Goal: Answer question/provide support: Share knowledge or assist other users

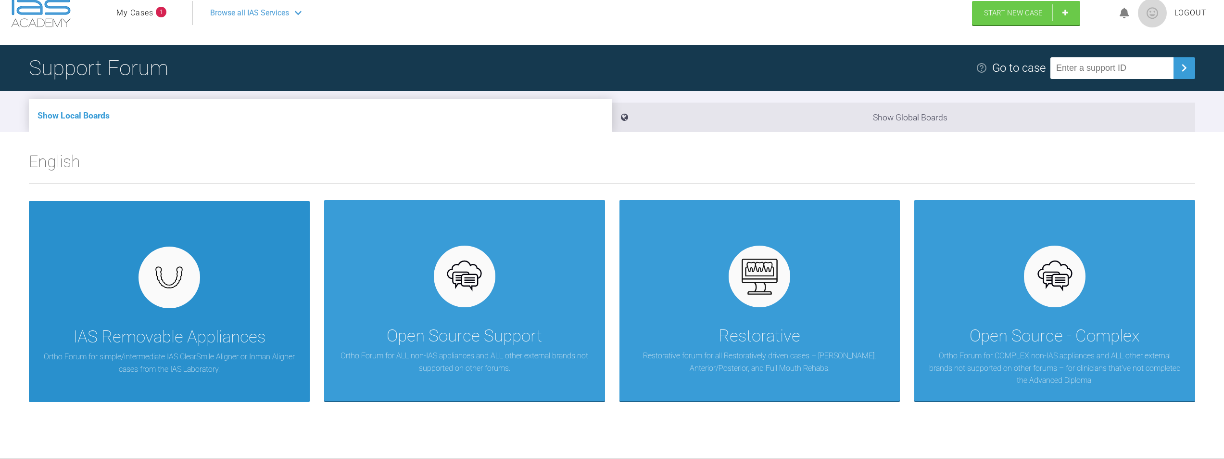
scroll to position [48, 0]
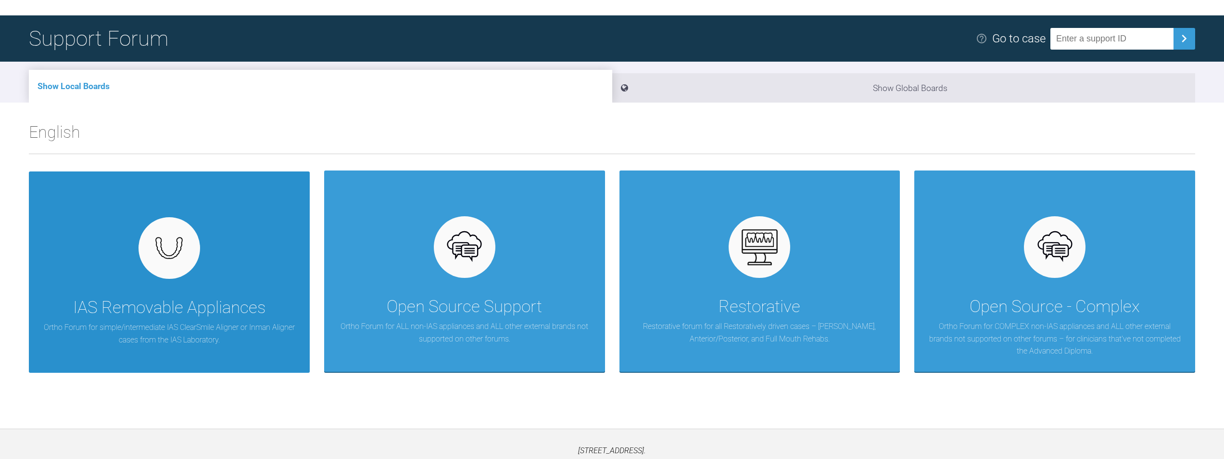
click at [132, 258] on div "IAS Removable Appliances Ortho Forum for simple/intermediate IAS ClearSmile Ali…" at bounding box center [169, 271] width 281 height 201
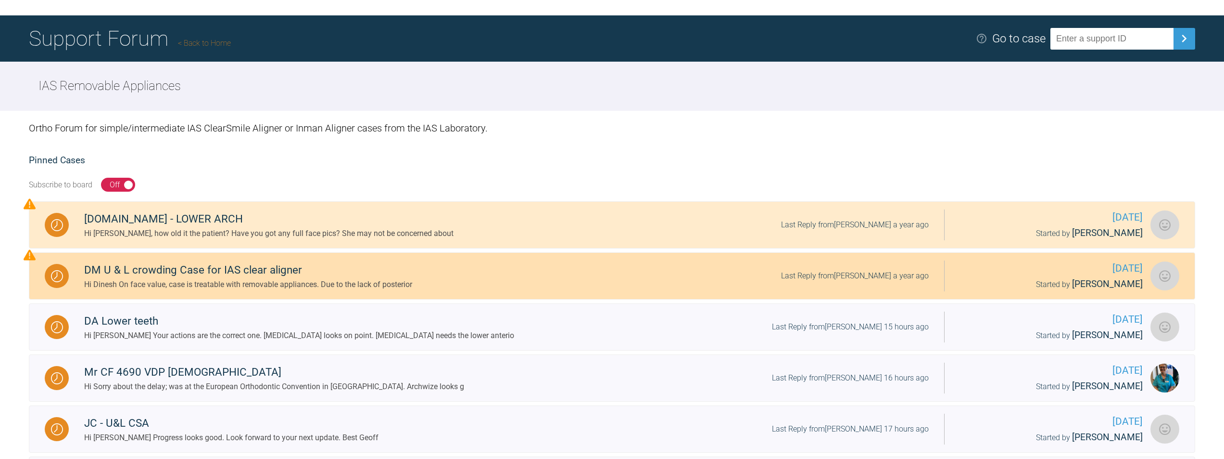
click at [271, 278] on div "Hi Dinesh On face value, case is treatable with removable appliances. Due to th…" at bounding box center [248, 284] width 328 height 13
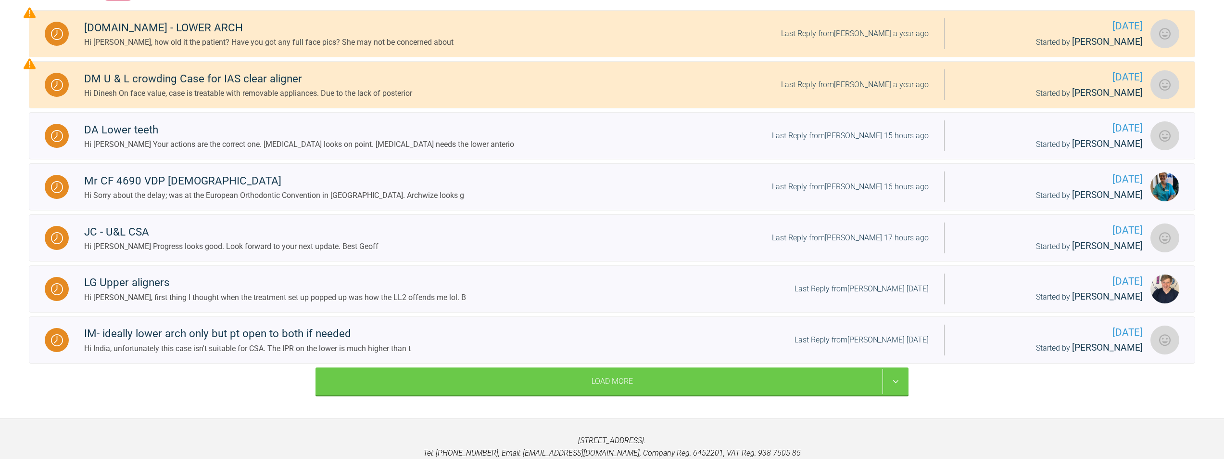
scroll to position [241, 0]
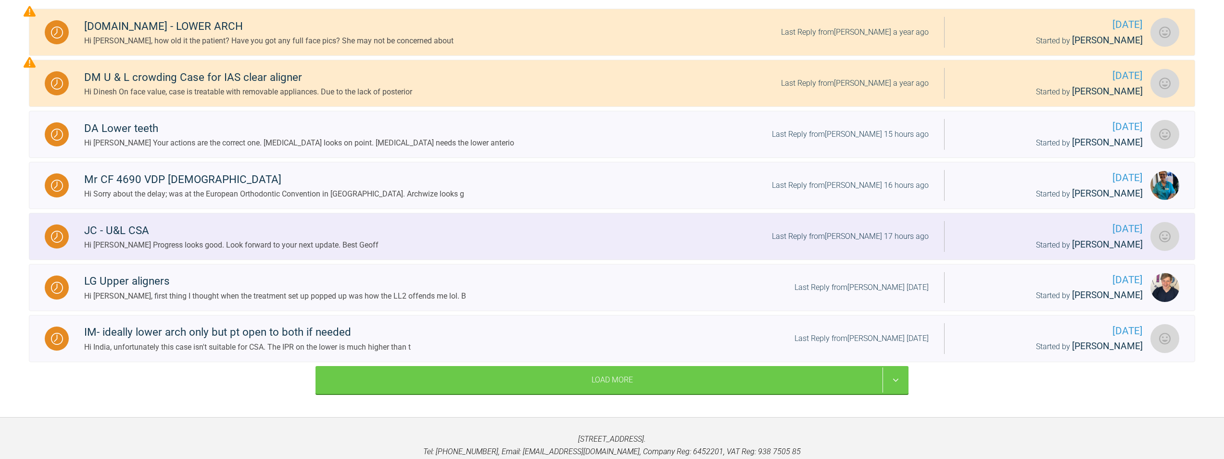
click at [298, 232] on div "JC - U&L CSA" at bounding box center [231, 230] width 294 height 17
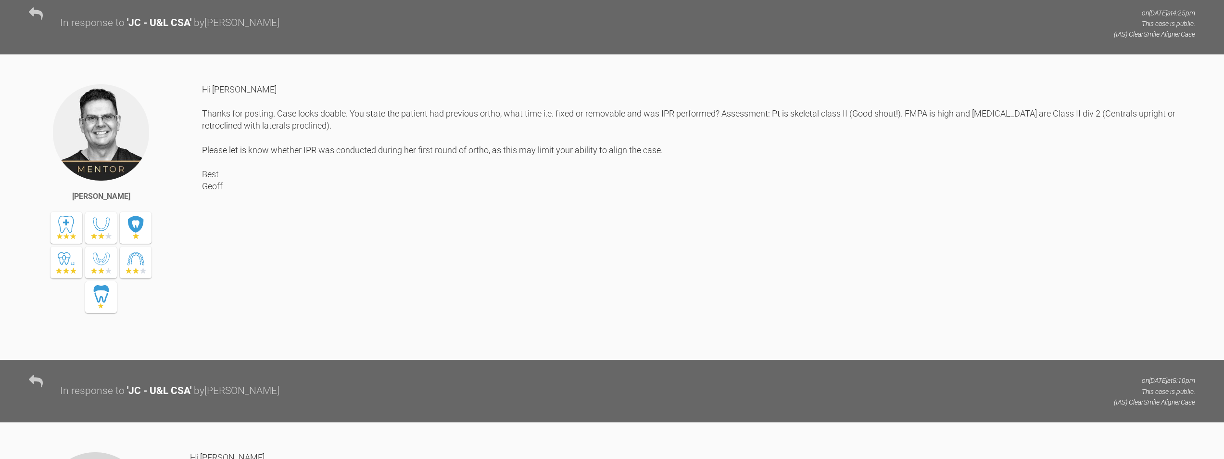
scroll to position [241, 0]
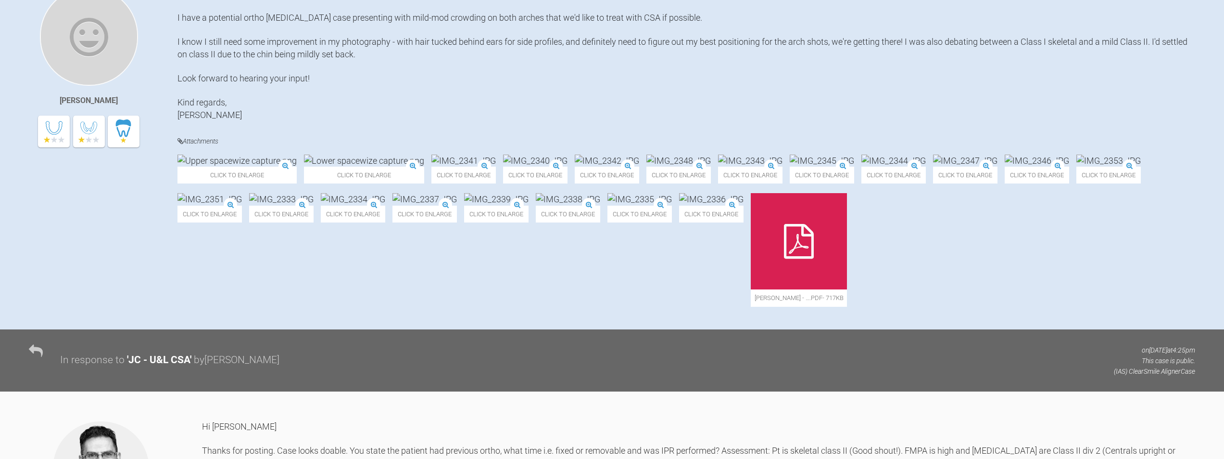
click at [331, 166] on img at bounding box center [364, 160] width 120 height 12
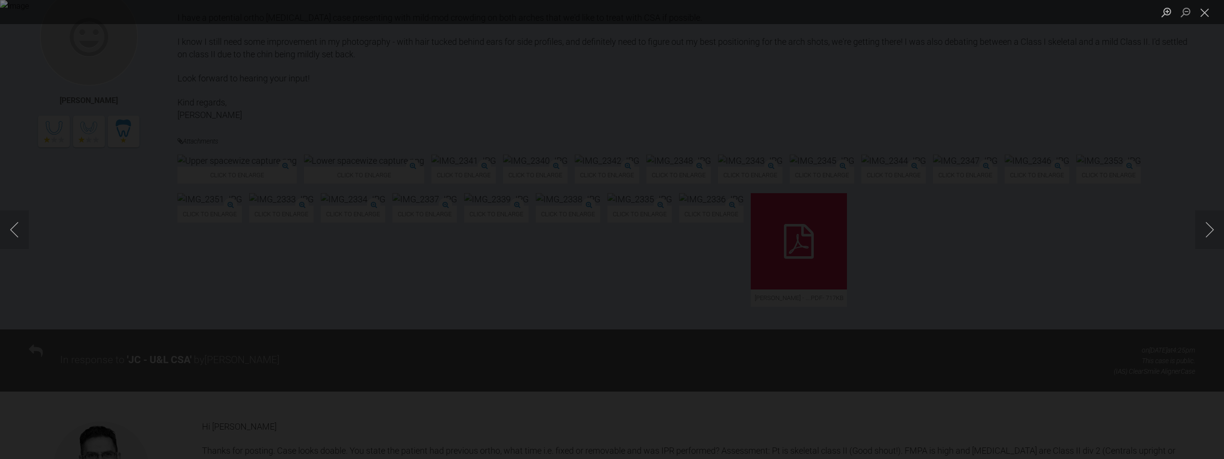
click at [736, 421] on div "Lightbox" at bounding box center [612, 229] width 1224 height 459
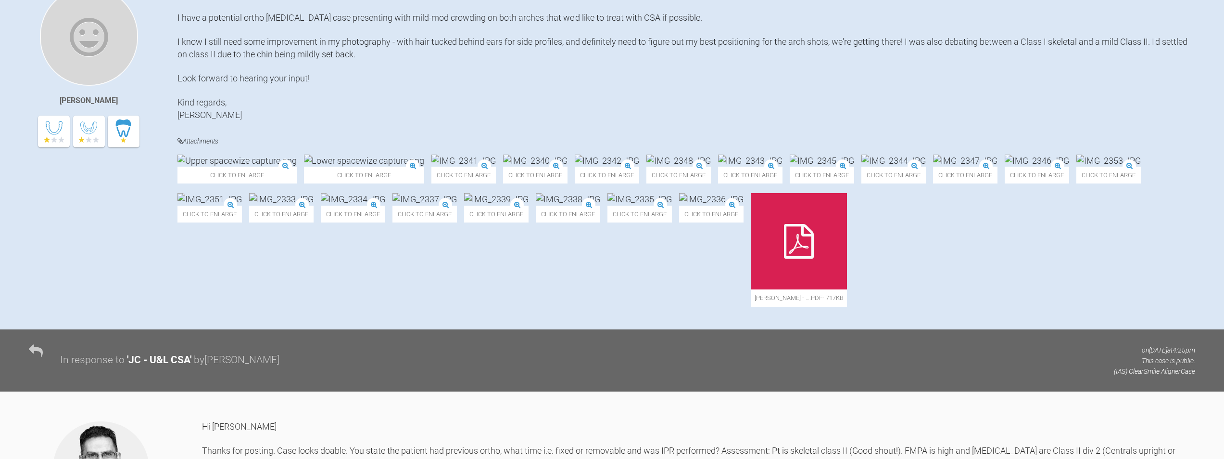
click at [784, 258] on icon at bounding box center [799, 241] width 30 height 35
click at [357, 166] on img at bounding box center [364, 160] width 120 height 12
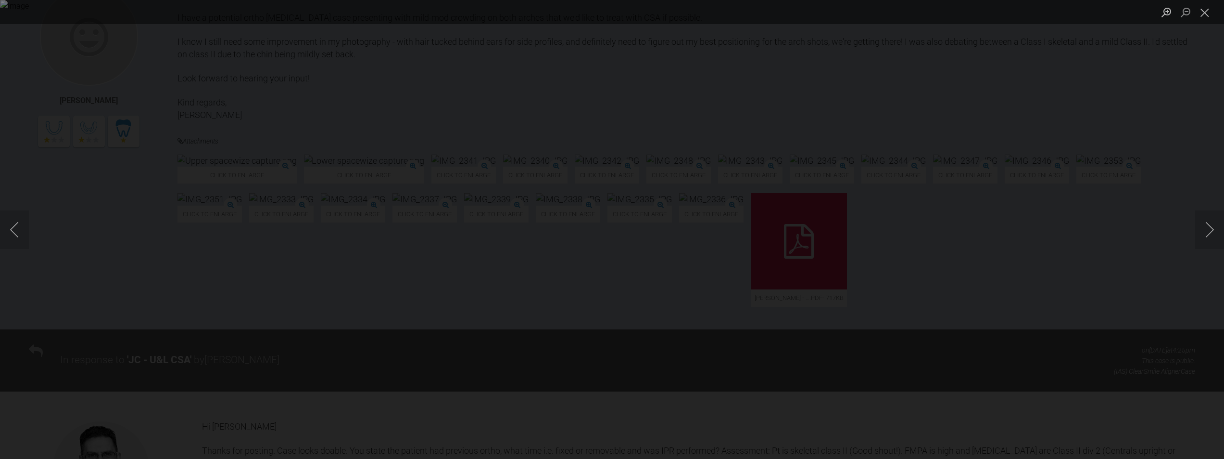
click at [765, 418] on div "Lightbox" at bounding box center [612, 229] width 1224 height 459
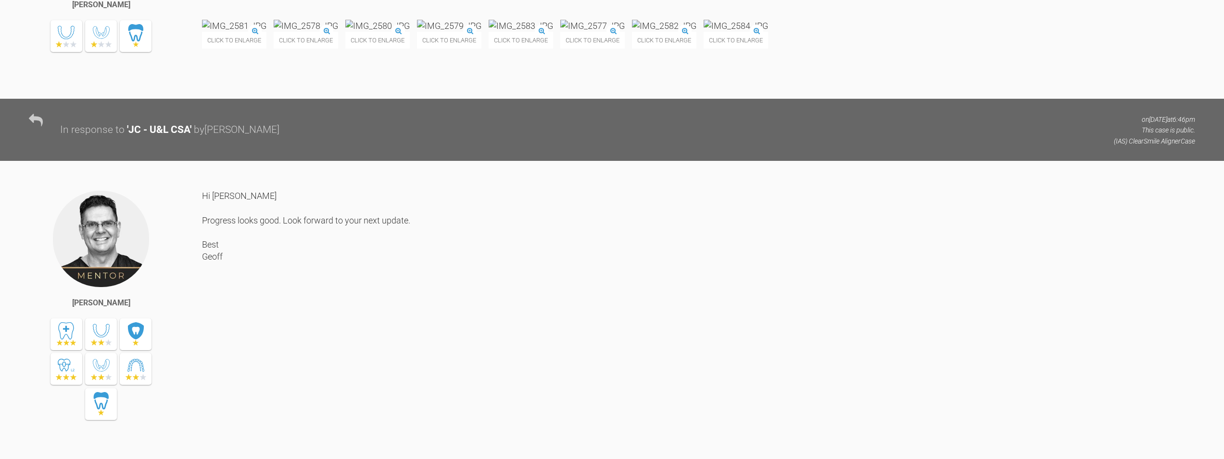
scroll to position [4829, 0]
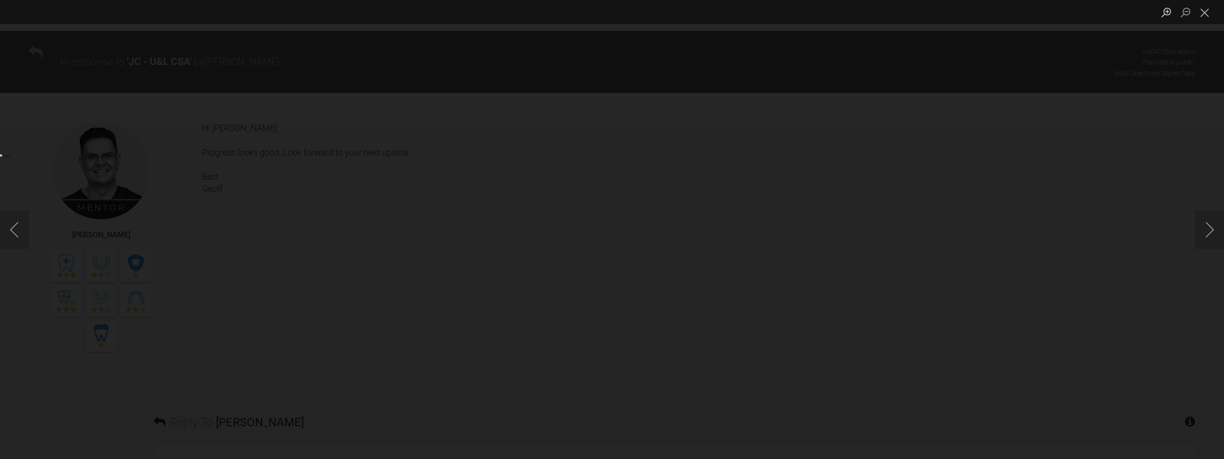
click at [1051, 344] on div "Lightbox" at bounding box center [612, 229] width 1224 height 459
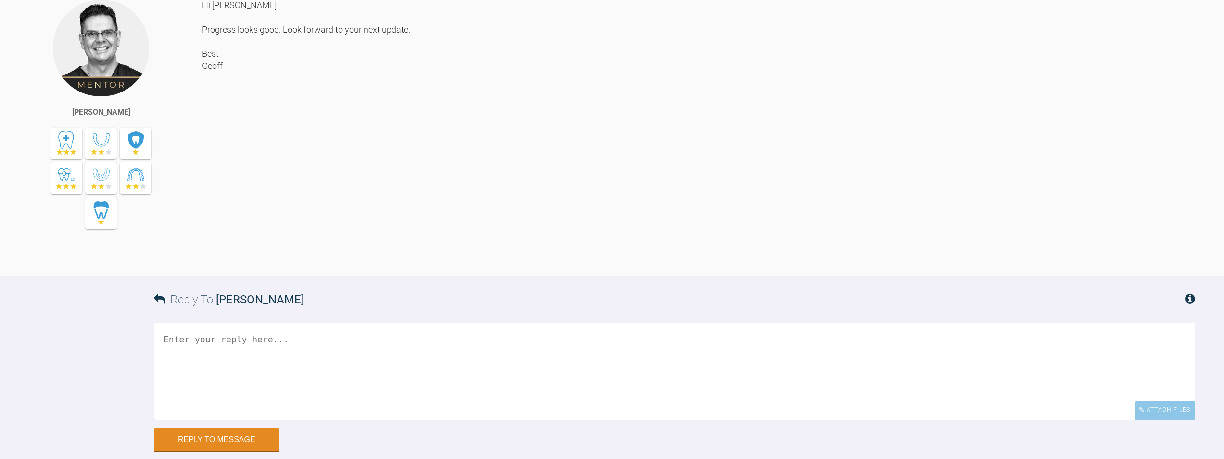
scroll to position [5022, 0]
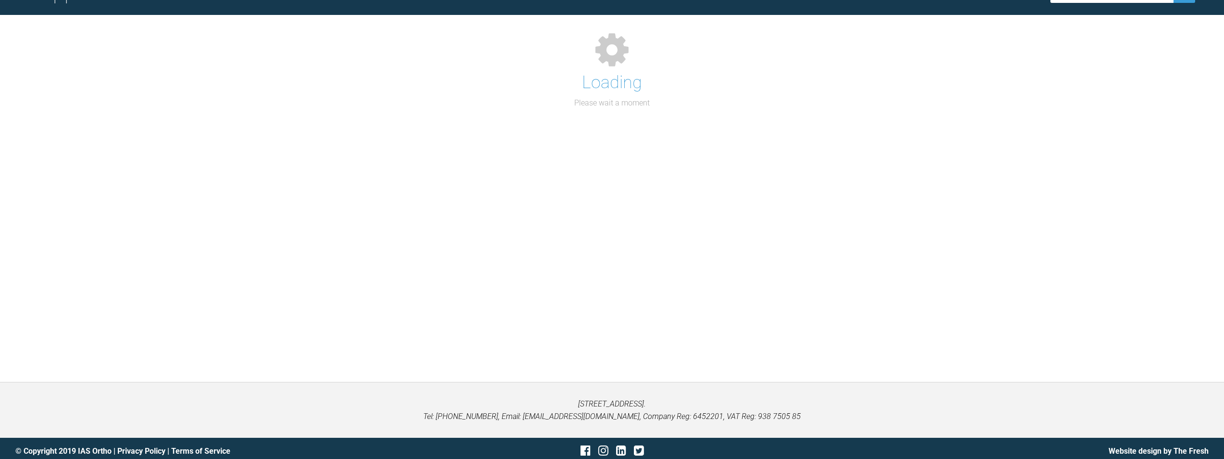
scroll to position [276, 0]
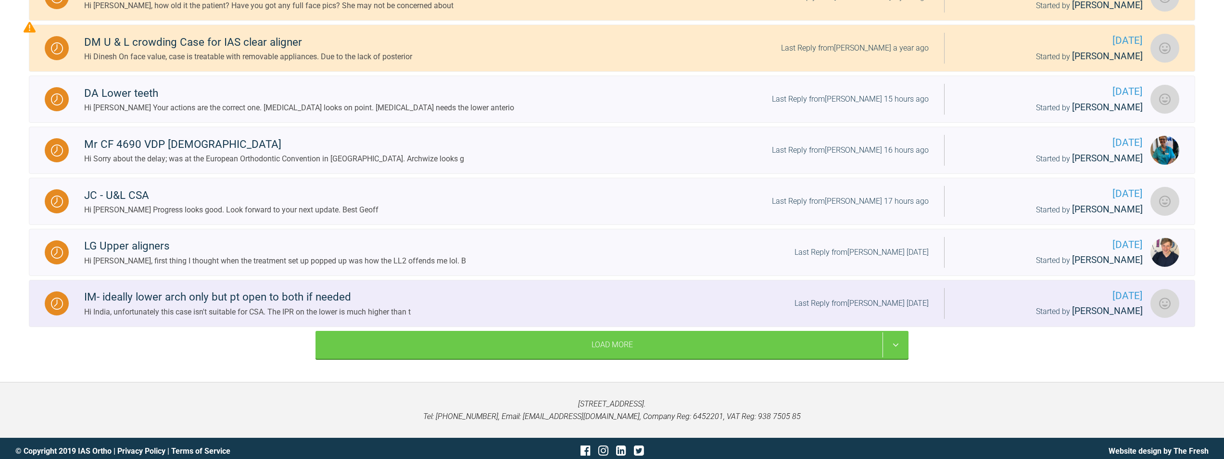
click at [253, 306] on div "Hi India, unfortunately this case isn't suitable for CSA. The IPR on the lower …" at bounding box center [247, 312] width 327 height 13
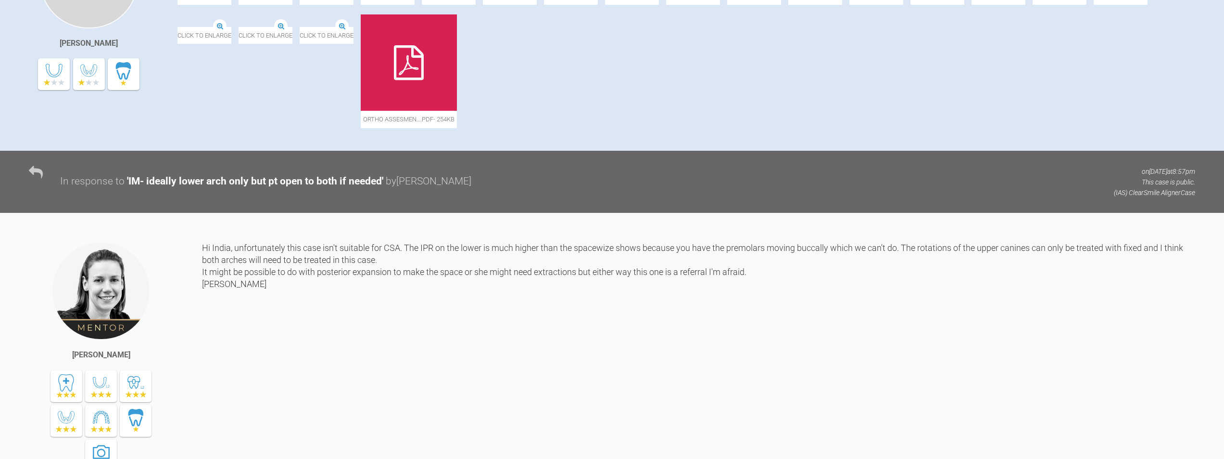
scroll to position [179, 0]
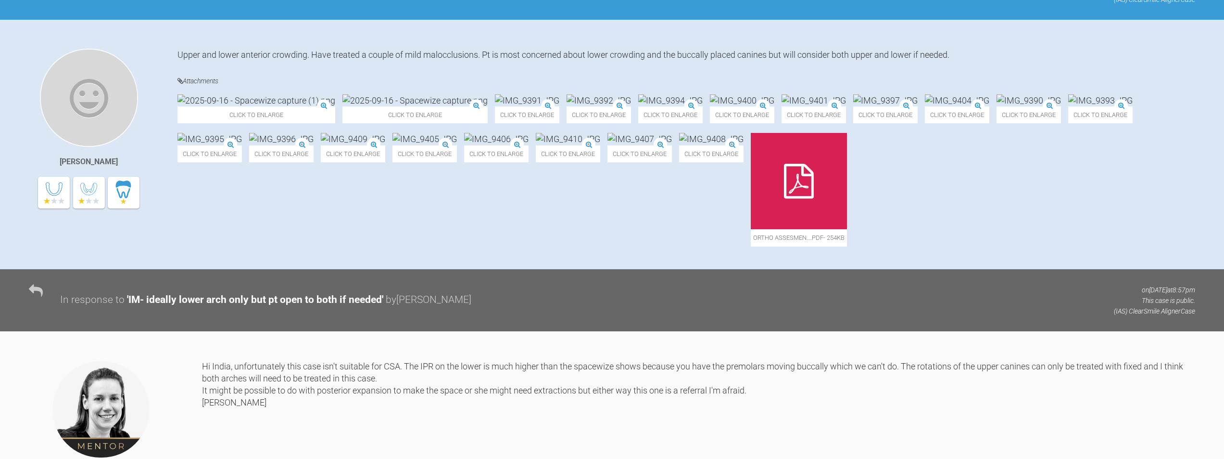
click at [354, 106] on img at bounding box center [415, 100] width 145 height 12
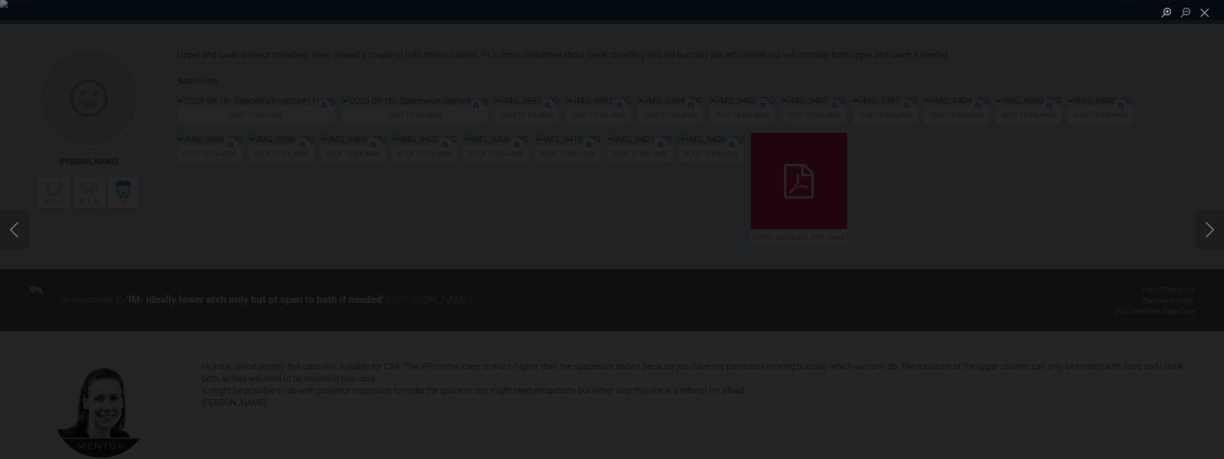
click at [933, 392] on div "Lightbox" at bounding box center [612, 229] width 1224 height 459
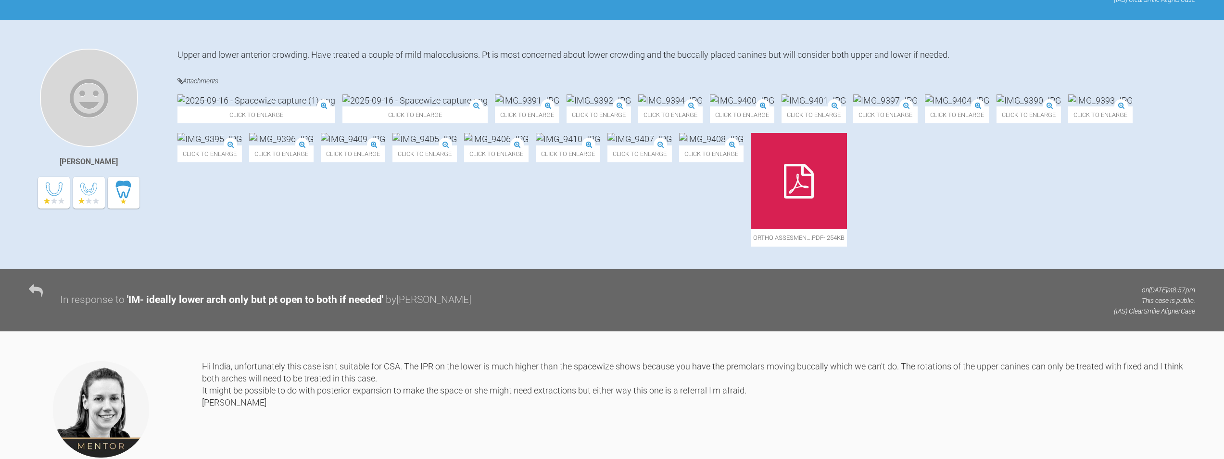
click at [990, 106] on img at bounding box center [957, 100] width 64 height 12
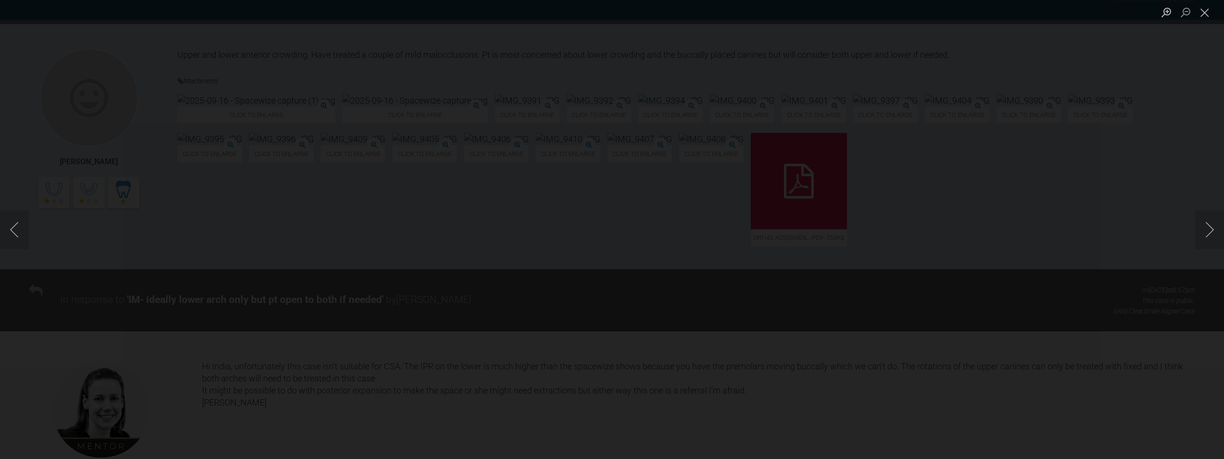
click at [1011, 319] on div "Lightbox" at bounding box center [612, 229] width 1224 height 459
click at [1090, 337] on div "Lightbox" at bounding box center [612, 229] width 1224 height 459
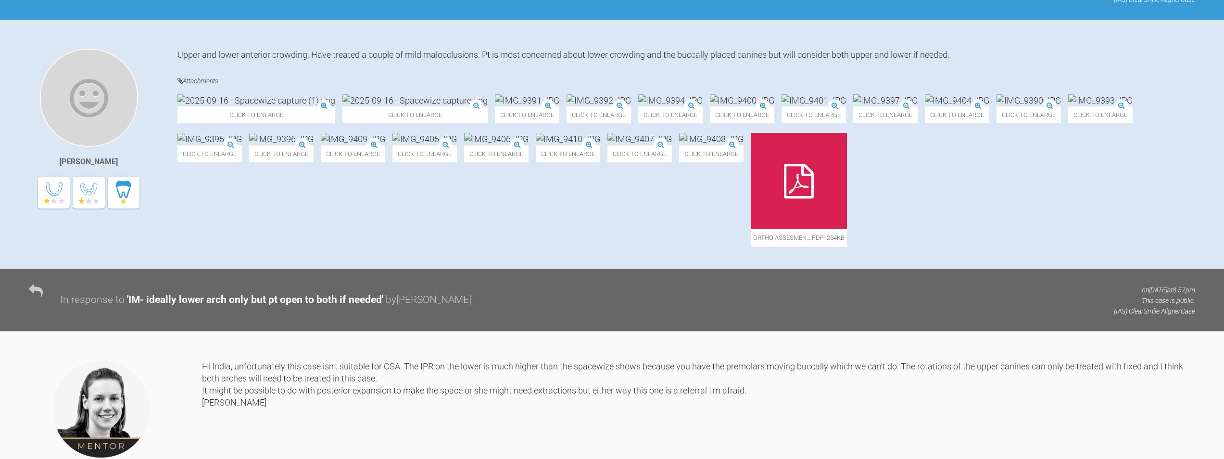
click at [846, 106] on img at bounding box center [814, 100] width 64 height 12
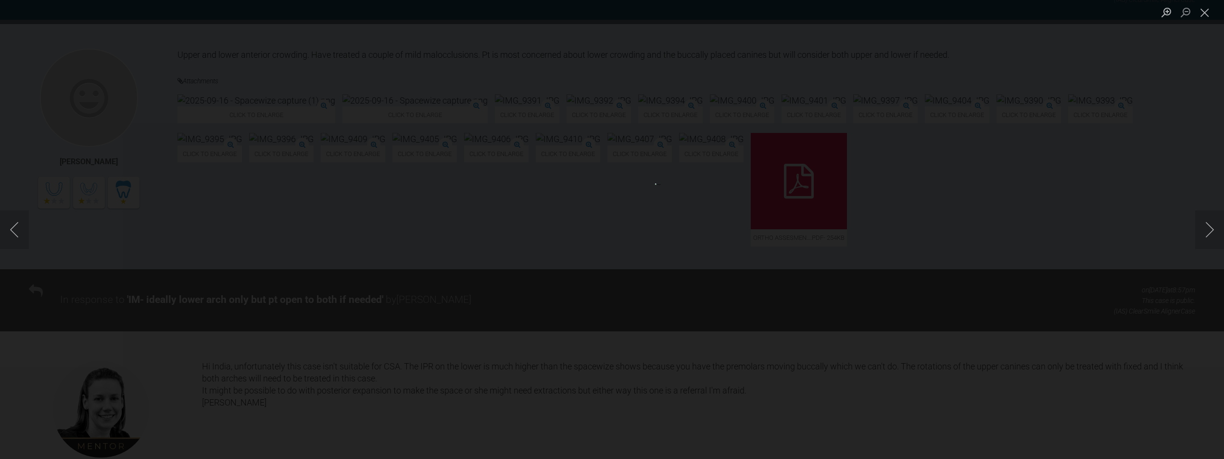
click at [1172, 327] on div "Lightbox" at bounding box center [612, 229] width 1224 height 459
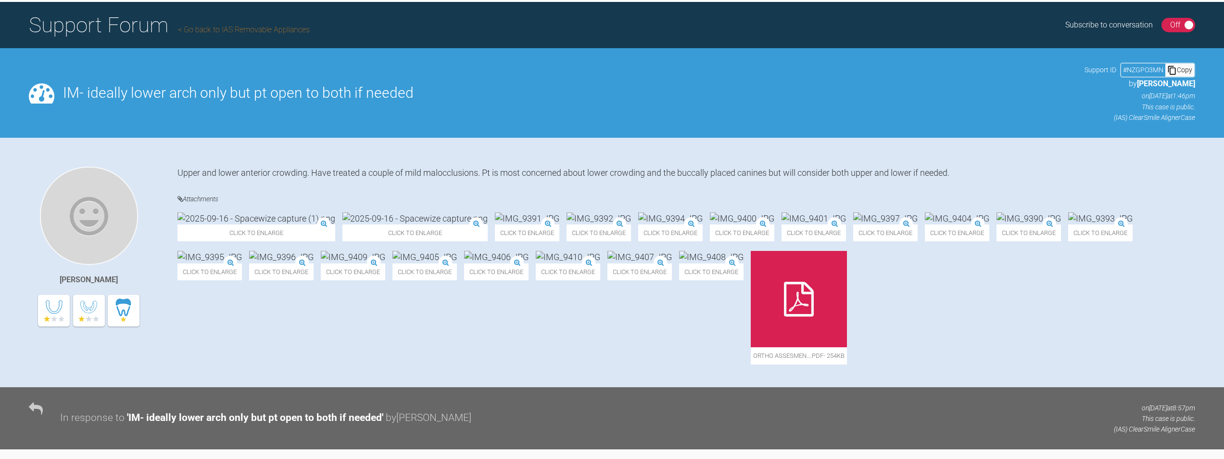
scroll to position [35, 0]
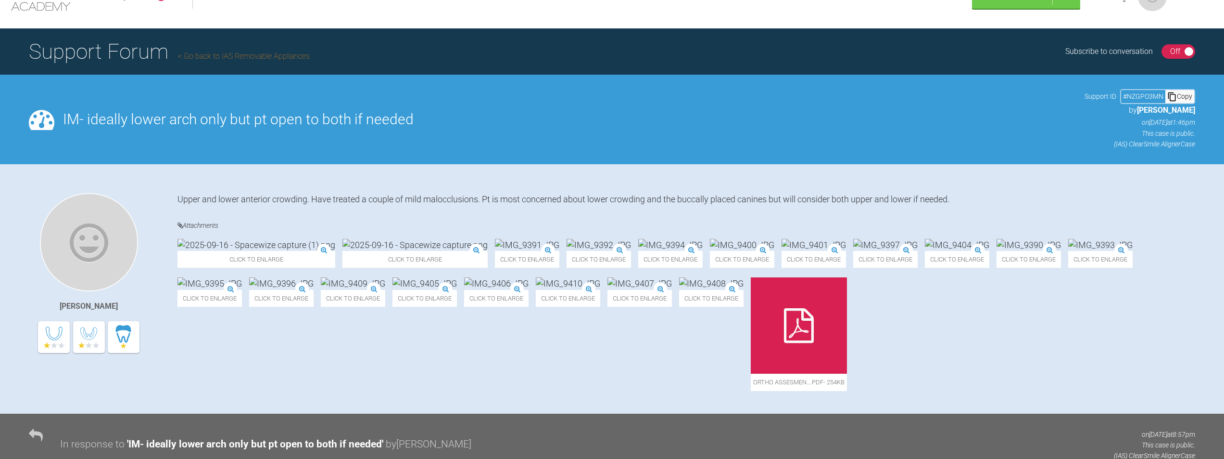
click at [727, 251] on img at bounding box center [742, 245] width 64 height 12
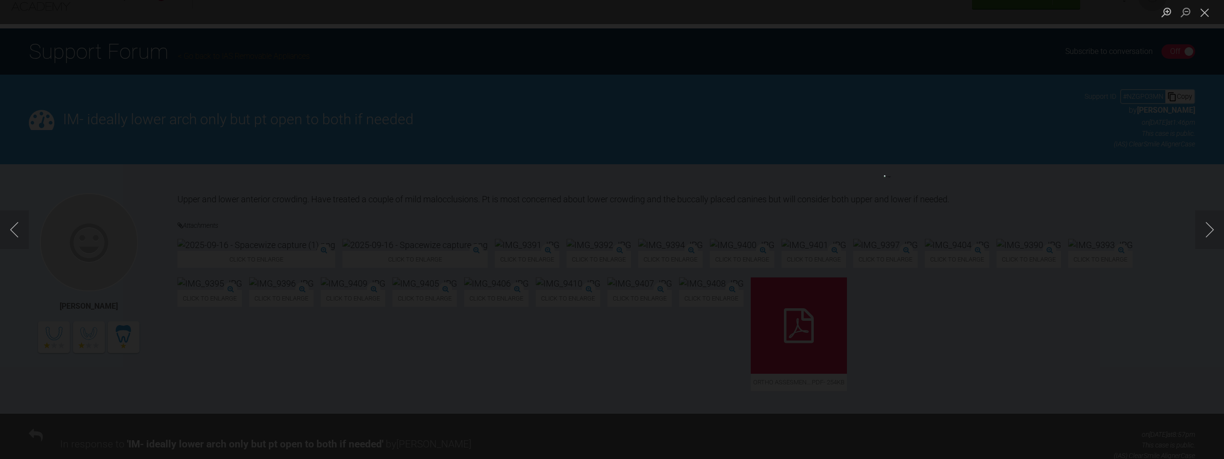
click at [1199, 319] on div "Lightbox" at bounding box center [612, 229] width 1224 height 459
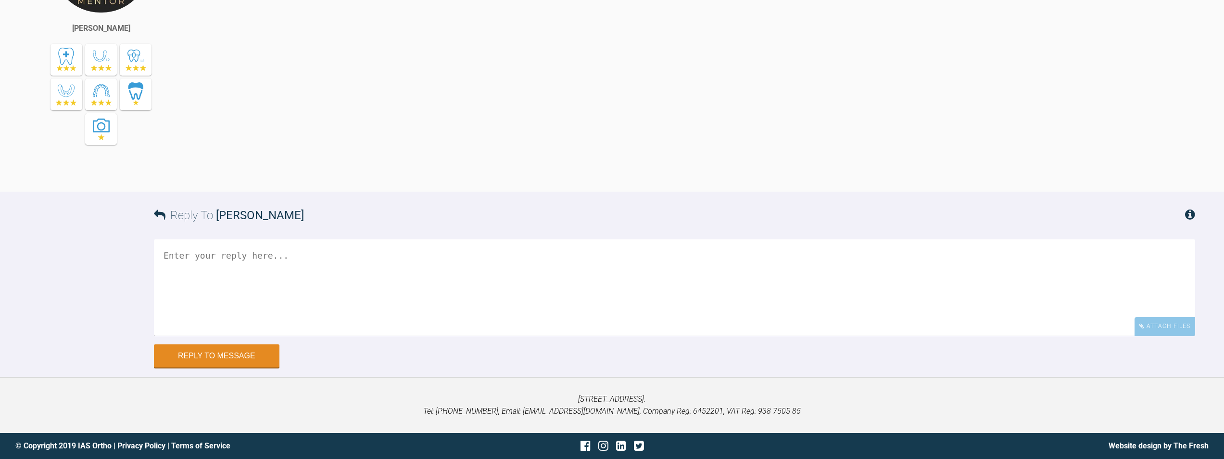
scroll to position [482, 0]
